Goal: Task Accomplishment & Management: Complete application form

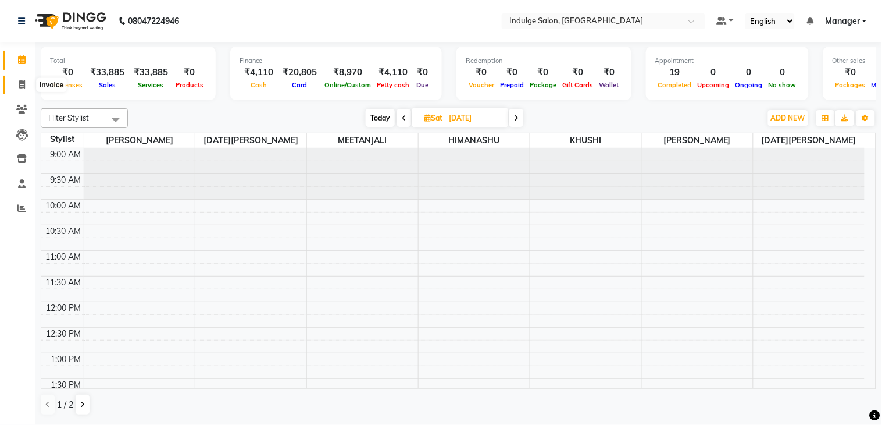
click at [23, 82] on icon at bounding box center [22, 84] width 6 height 9
select select "service"
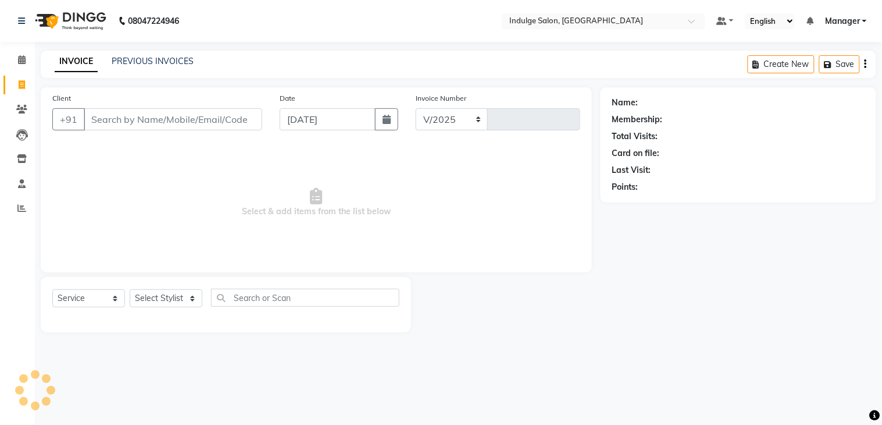
select select "8793"
type input "0033"
click at [153, 118] on input "Client" at bounding box center [173, 119] width 179 height 22
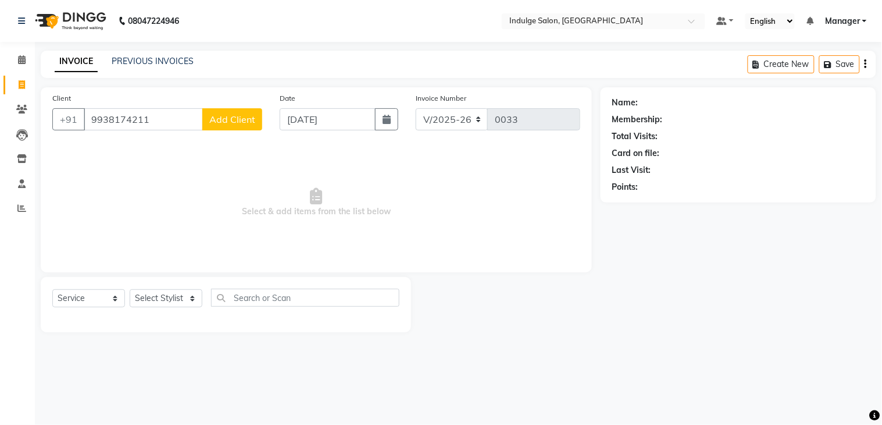
type input "9938174211"
click at [229, 120] on span "Add Client" at bounding box center [232, 119] width 46 height 12
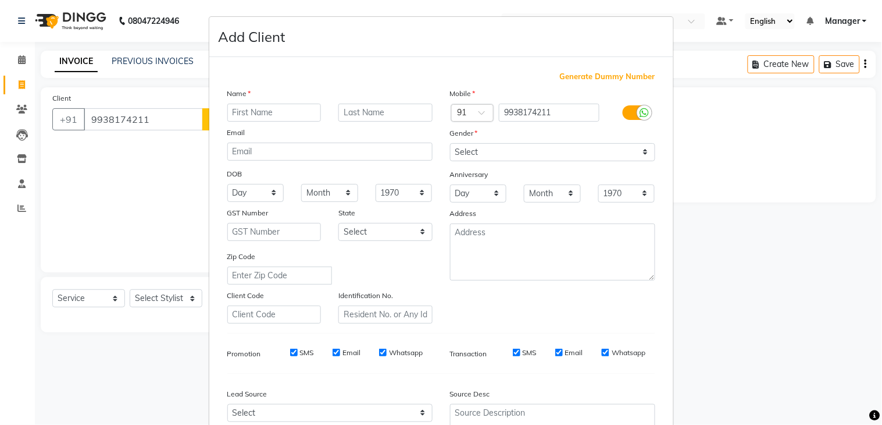
click at [262, 113] on input "text" at bounding box center [274, 113] width 94 height 18
type input "[PERSON_NAME]"
click at [571, 154] on select "Select [DEMOGRAPHIC_DATA] [DEMOGRAPHIC_DATA] Other Prefer Not To Say" at bounding box center [552, 152] width 205 height 18
select select "[DEMOGRAPHIC_DATA]"
click at [450, 143] on select "Select [DEMOGRAPHIC_DATA] [DEMOGRAPHIC_DATA] Other Prefer Not To Say" at bounding box center [552, 152] width 205 height 18
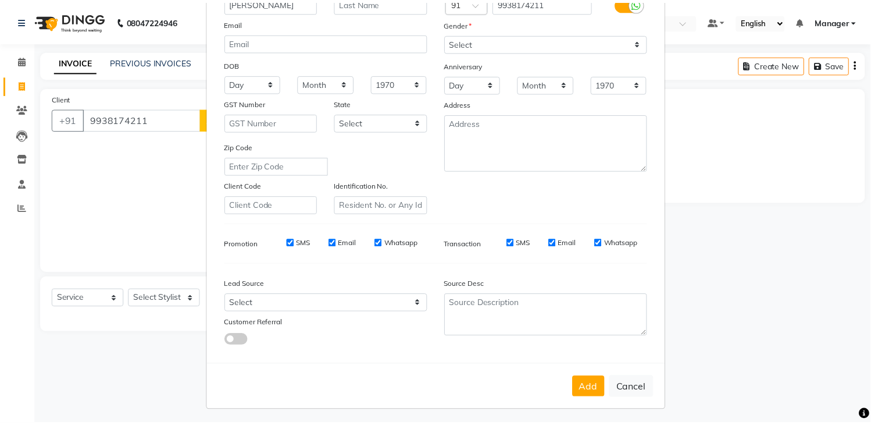
scroll to position [113, 0]
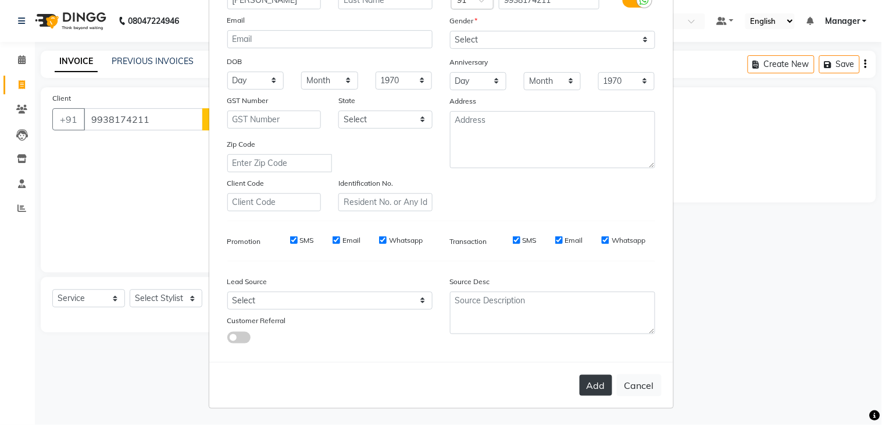
click at [594, 387] on button "Add" at bounding box center [596, 385] width 33 height 21
select select
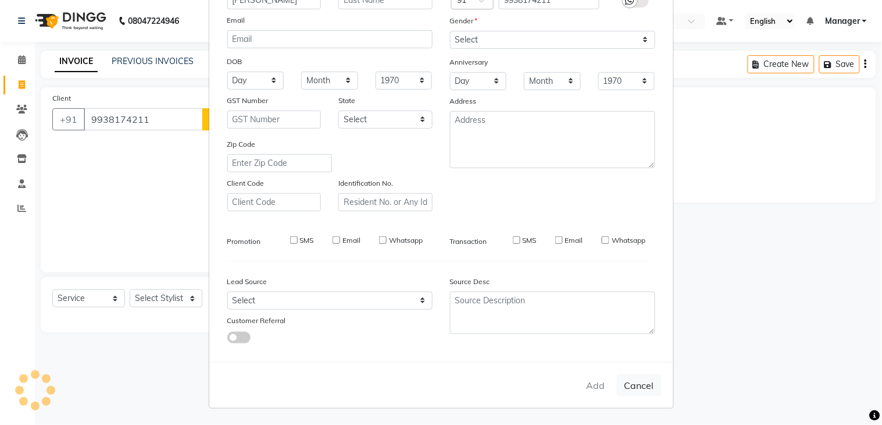
select select
checkbox input "false"
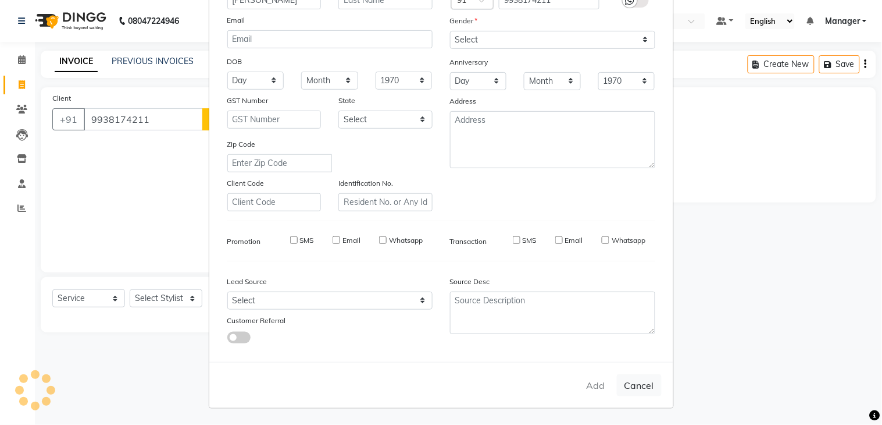
checkbox input "false"
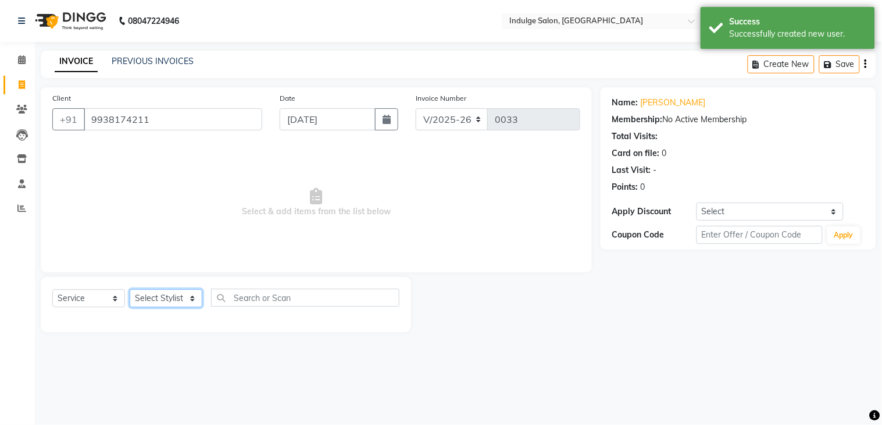
click at [156, 299] on select "Select Stylist [PERSON_NAME] HIMANASHU [DATE][PERSON_NAME] [DATE][PERSON_NAME] …" at bounding box center [166, 298] width 73 height 18
select select "89933"
click at [130, 290] on select "Select Stylist [PERSON_NAME] HIMANASHU [DATE][PERSON_NAME] [DATE][PERSON_NAME] …" at bounding box center [166, 298] width 73 height 18
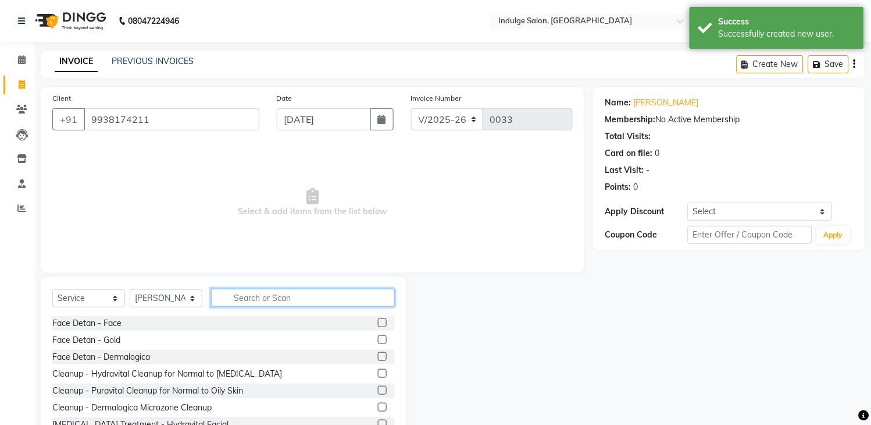
click at [246, 294] on input "text" at bounding box center [303, 297] width 184 height 18
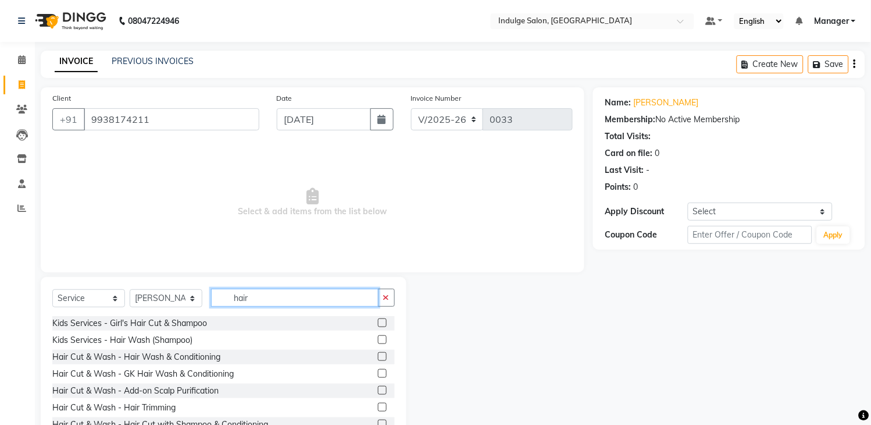
type input "hair"
click at [378, 369] on label at bounding box center [382, 373] width 9 height 9
click at [378, 370] on input "checkbox" at bounding box center [382, 374] width 8 height 8
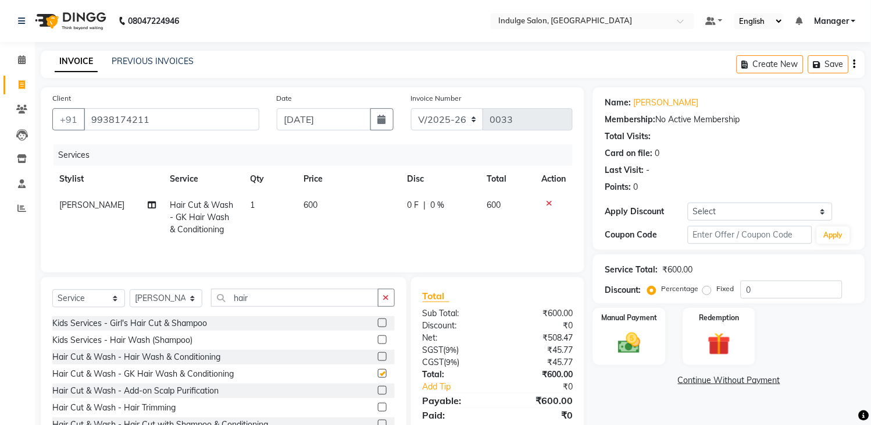
checkbox input "false"
click at [717, 287] on label "Fixed" at bounding box center [725, 288] width 17 height 10
click at [706, 287] on input "Fixed" at bounding box center [710, 288] width 8 height 8
radio input "true"
click at [763, 294] on input "0" at bounding box center [792, 289] width 102 height 18
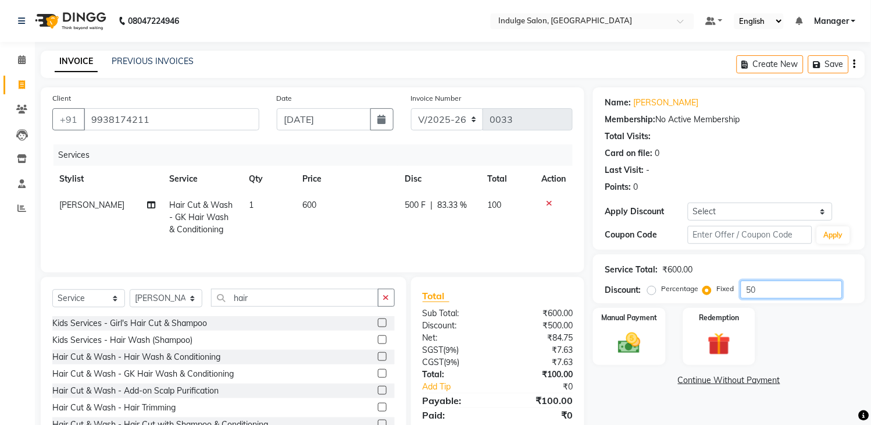
type input "5"
type input "100"
click at [537, 236] on td at bounding box center [554, 217] width 38 height 51
click at [627, 349] on img at bounding box center [630, 343] width 38 height 27
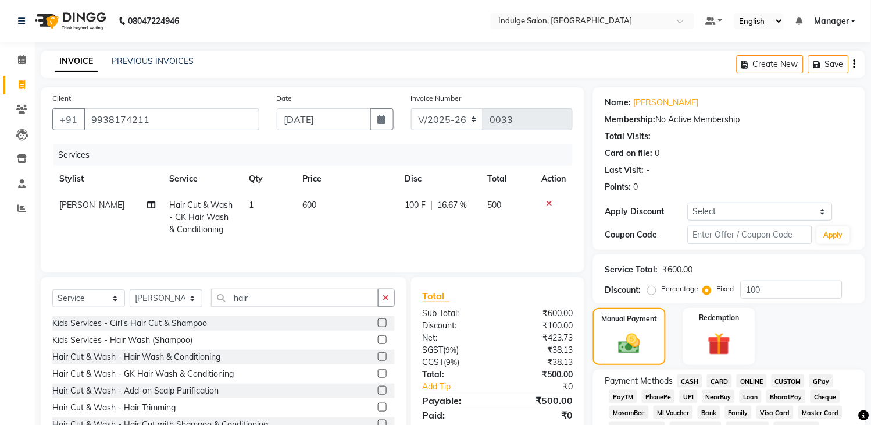
click at [751, 381] on span "ONLINE" at bounding box center [752, 380] width 30 height 13
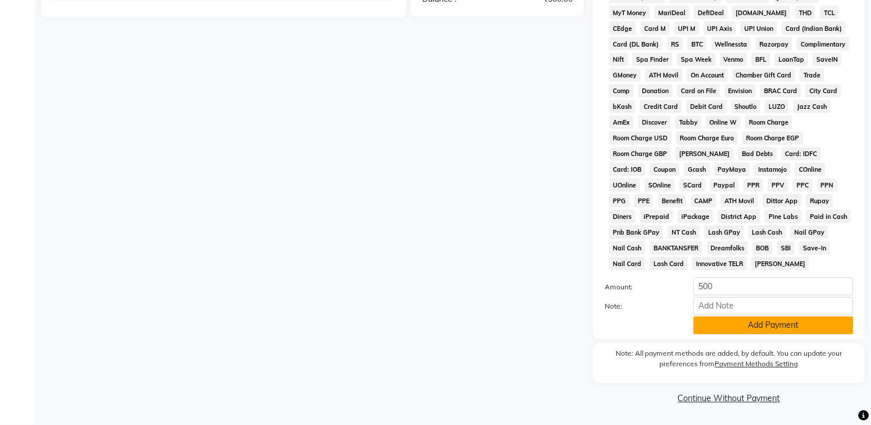
click at [788, 318] on button "Add Payment" at bounding box center [774, 325] width 160 height 18
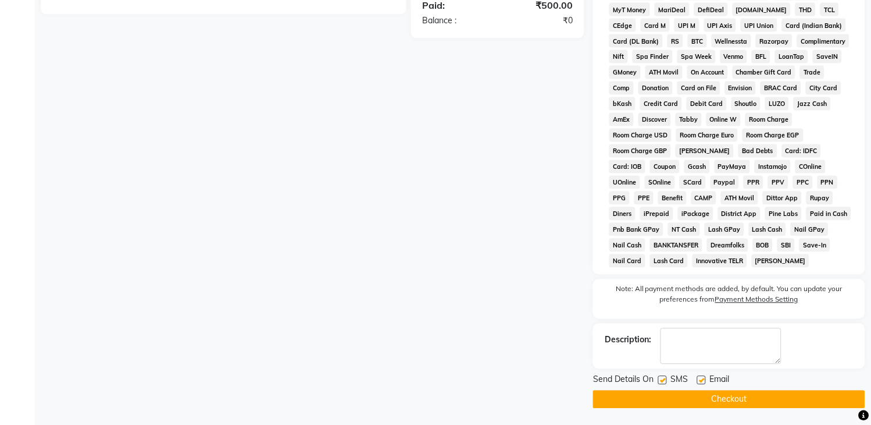
click at [743, 402] on button "Checkout" at bounding box center [729, 399] width 272 height 18
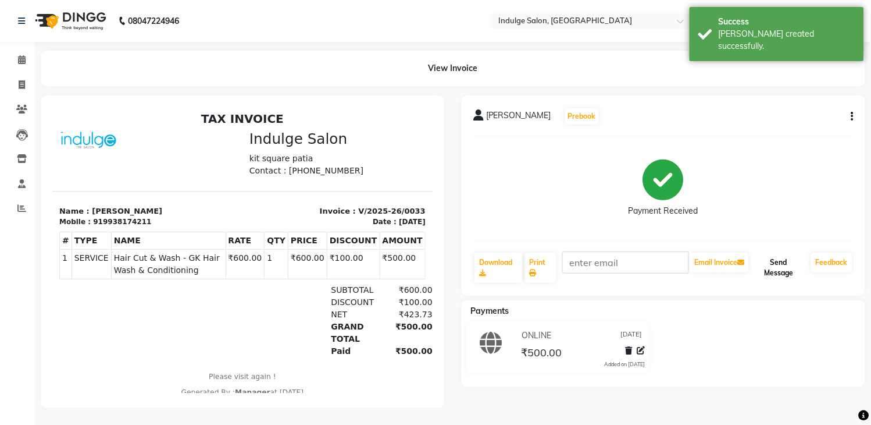
click at [775, 269] on button "Send Message" at bounding box center [778, 267] width 55 height 30
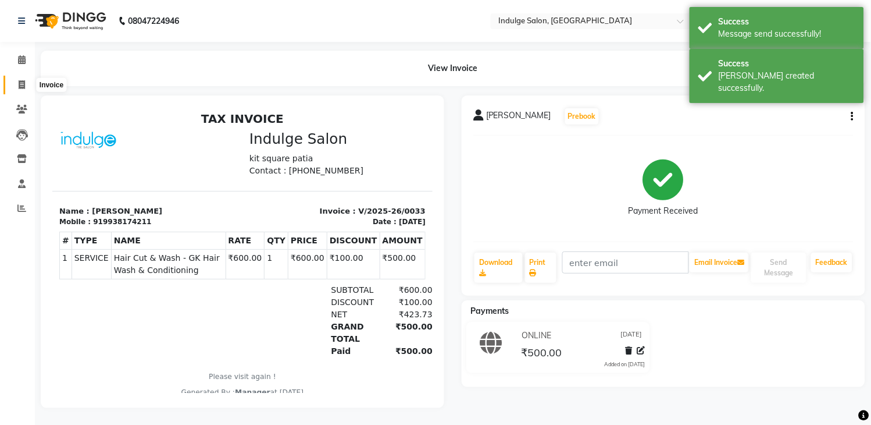
click at [22, 86] on icon at bounding box center [22, 84] width 6 height 9
select select "service"
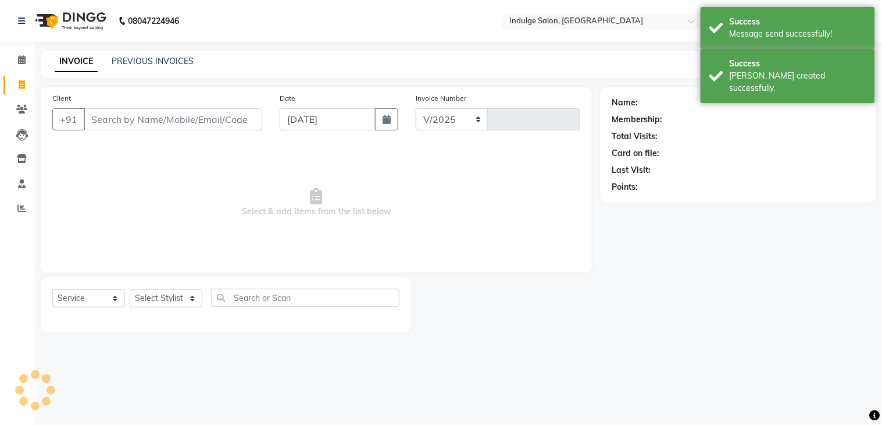
select select "8793"
type input "0034"
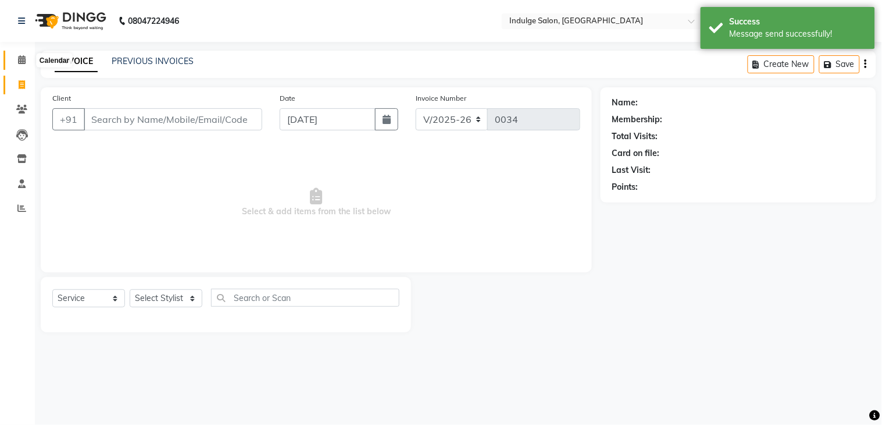
click at [24, 60] on icon at bounding box center [22, 59] width 8 height 9
